Goal: Task Accomplishment & Management: Manage account settings

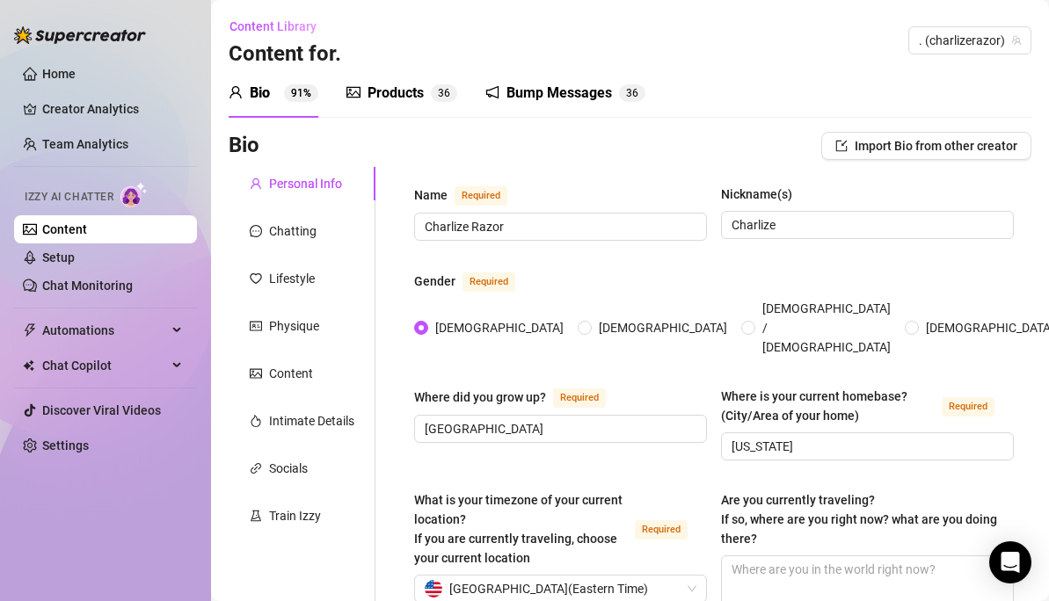
scroll to position [3, 0]
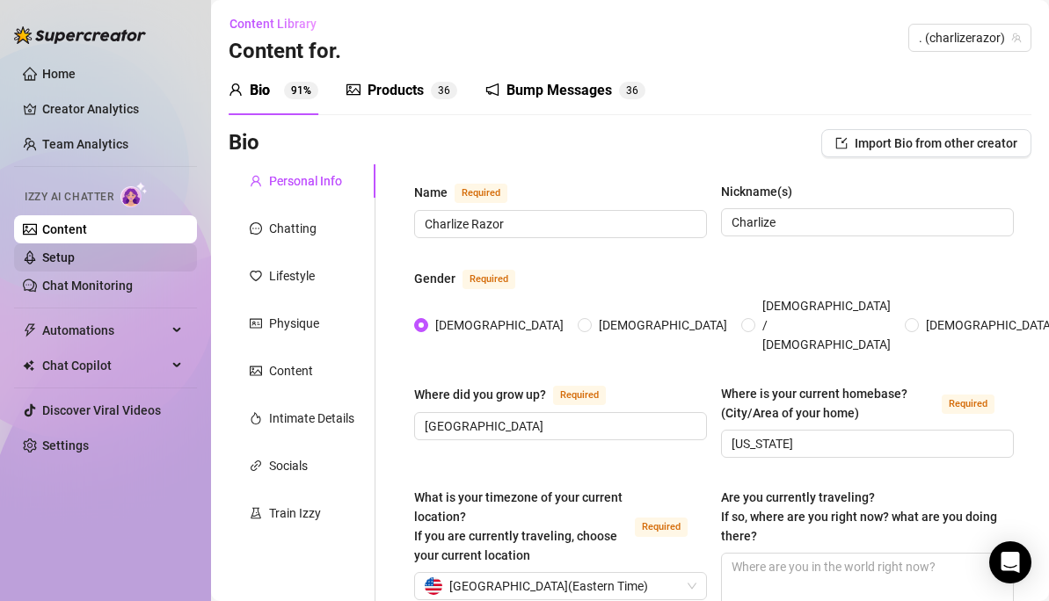
click at [84, 293] on link "Chat Monitoring" at bounding box center [87, 286] width 91 height 14
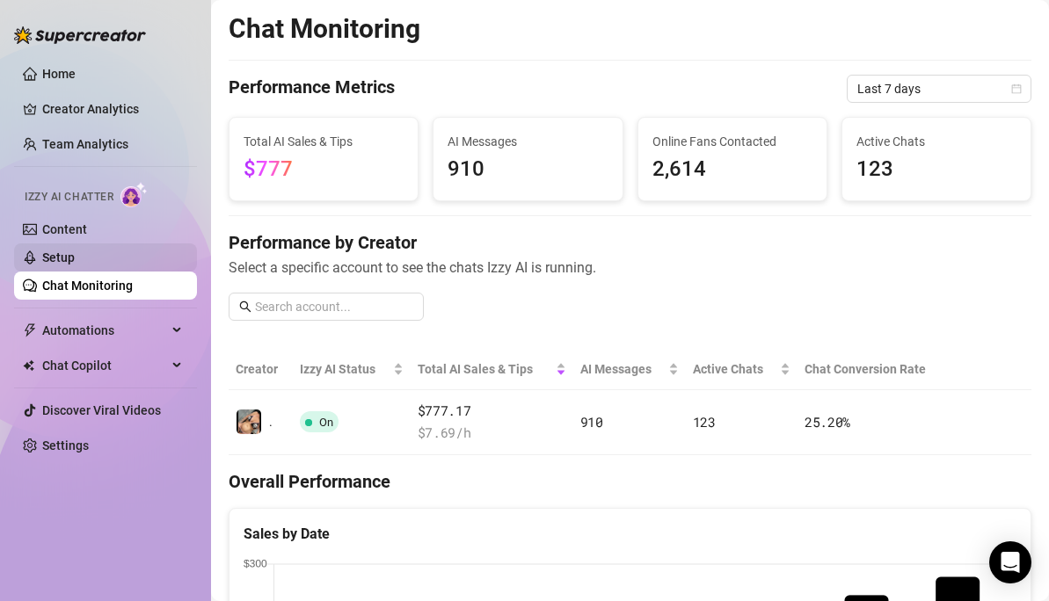
click at [55, 253] on link "Setup" at bounding box center [58, 258] width 33 height 14
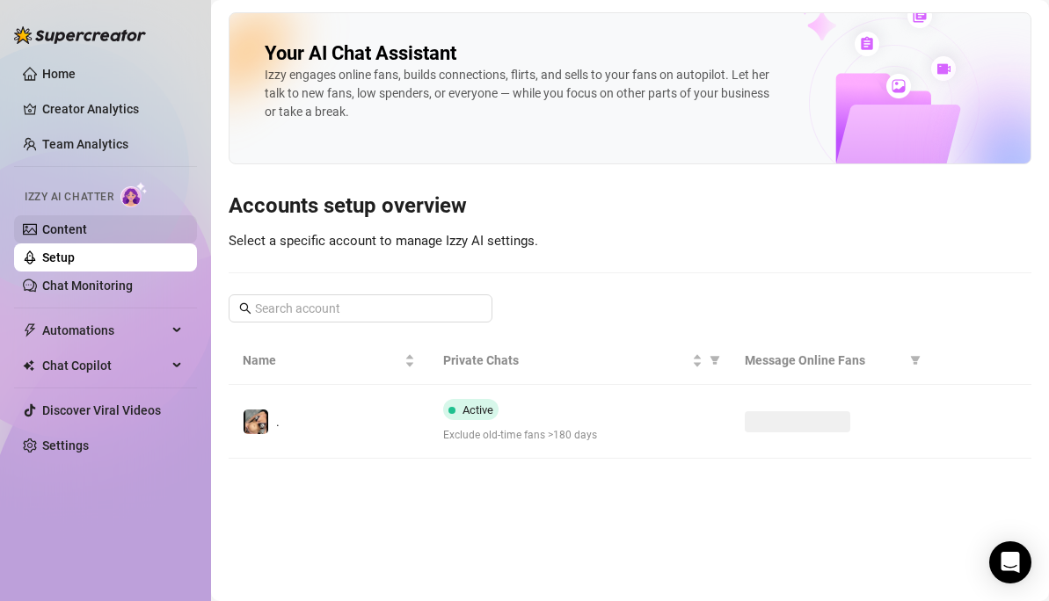
click at [61, 234] on link "Content" at bounding box center [64, 229] width 45 height 14
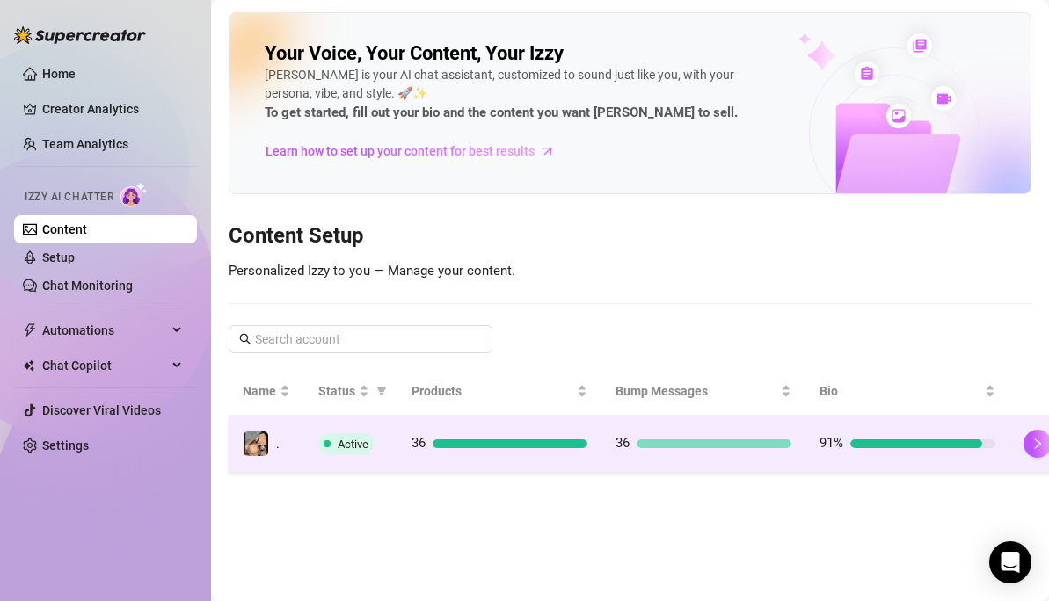
click at [977, 447] on div at bounding box center [916, 444] width 132 height 9
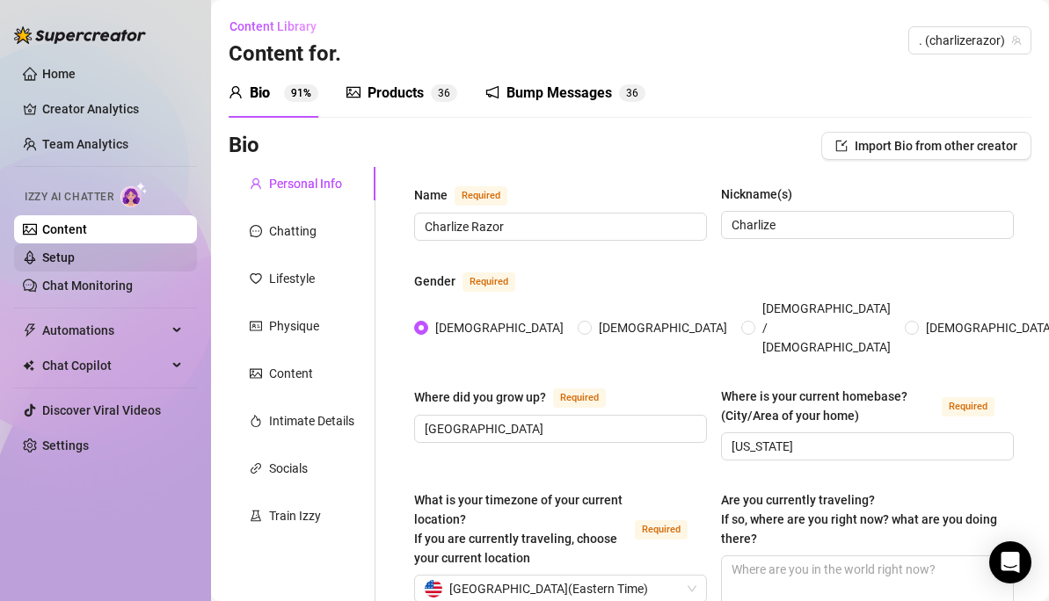
click at [54, 265] on link "Setup" at bounding box center [58, 258] width 33 height 14
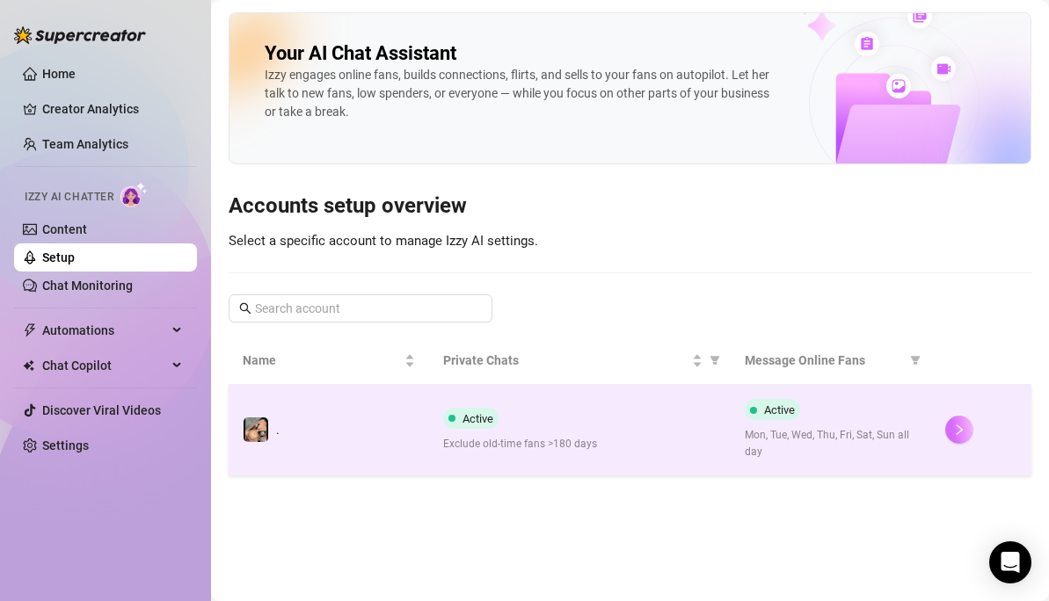
click at [953, 430] on icon "right" at bounding box center [959, 430] width 12 height 12
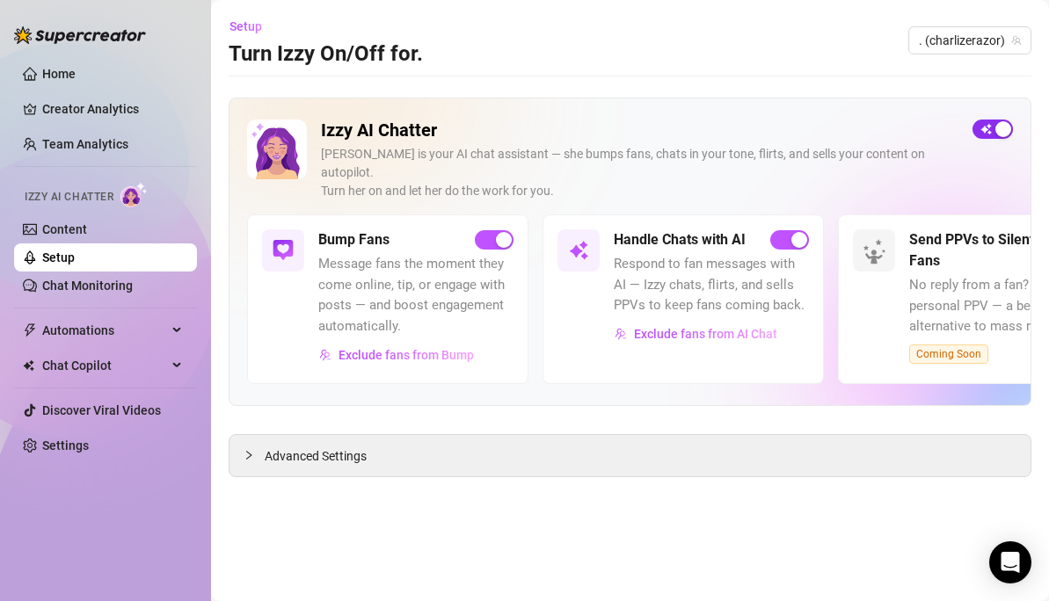
click at [984, 122] on span "button" at bounding box center [992, 129] width 40 height 19
